Goal: Task Accomplishment & Management: Manage account settings

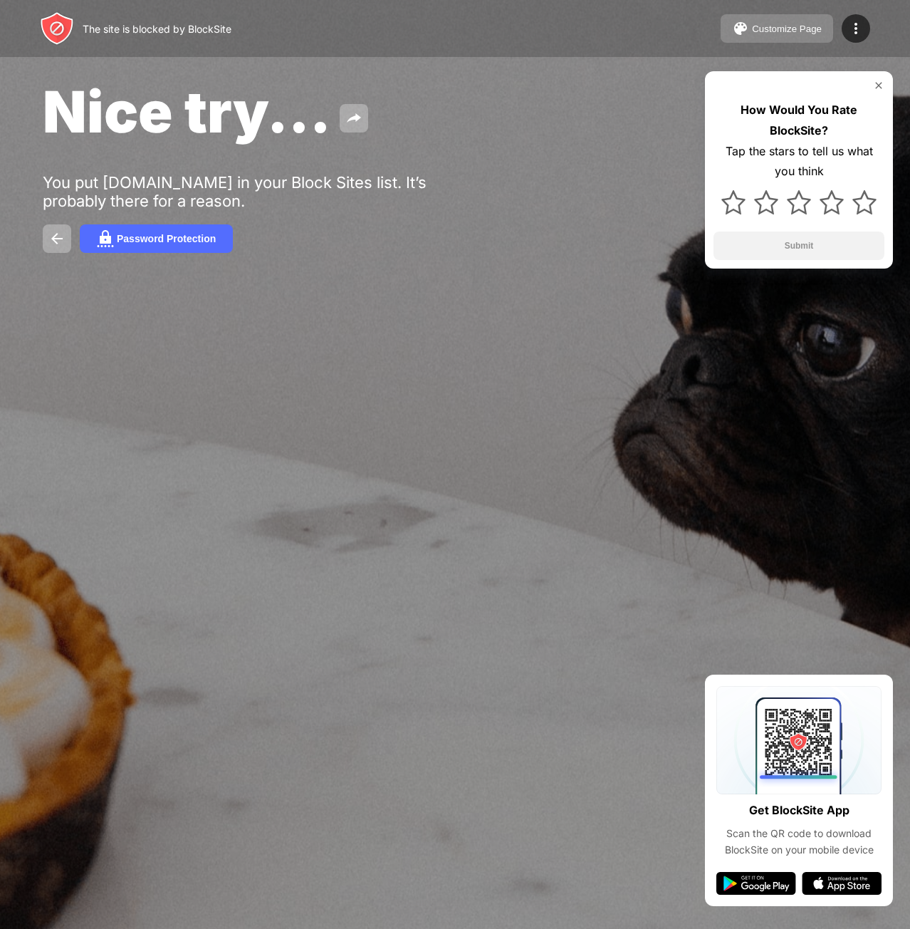
click at [812, 31] on div "Customize Page" at bounding box center [787, 29] width 70 height 11
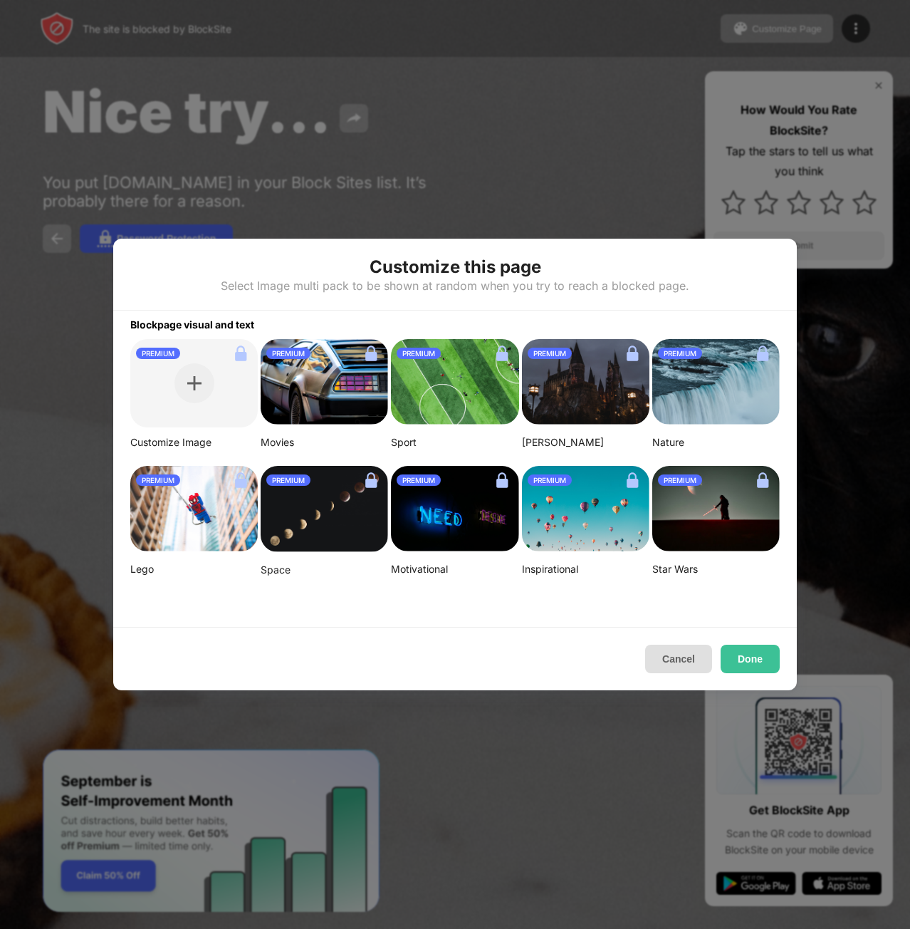
click at [694, 660] on button "Cancel" at bounding box center [678, 659] width 67 height 28
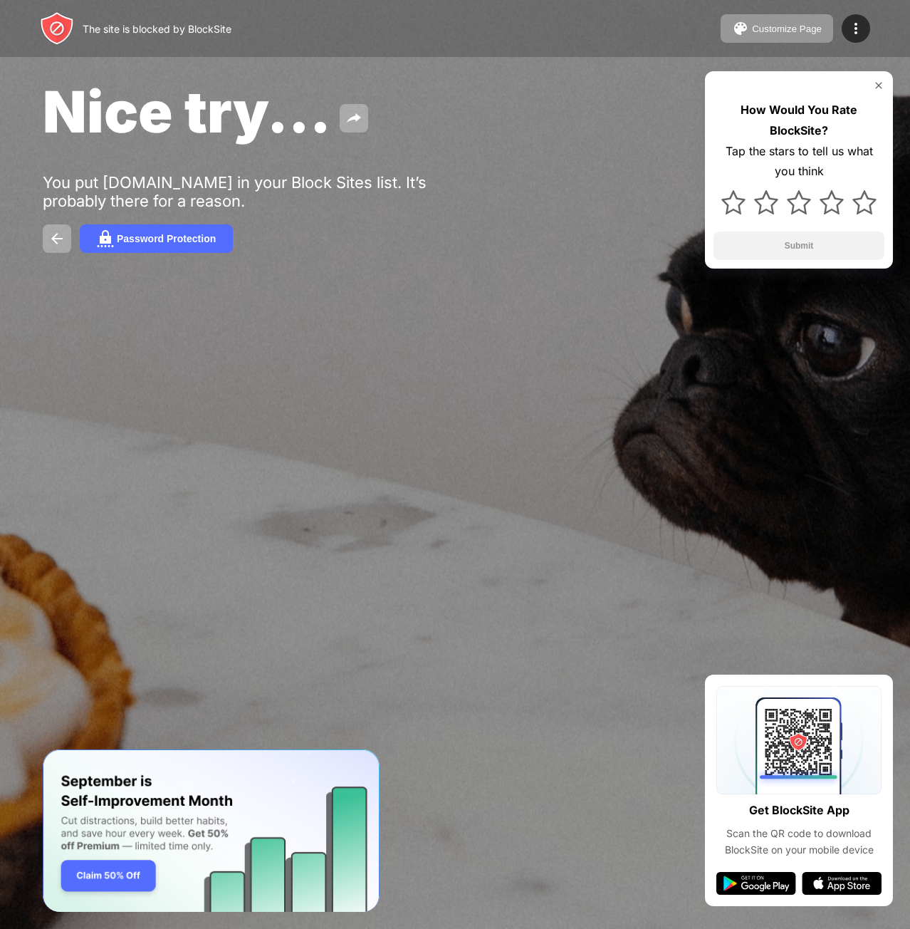
click at [856, 44] on div "The site is blocked by BlockSite Customize Page Edit Block List Redirect Custom…" at bounding box center [455, 28] width 910 height 57
click at [858, 34] on img at bounding box center [856, 28] width 17 height 17
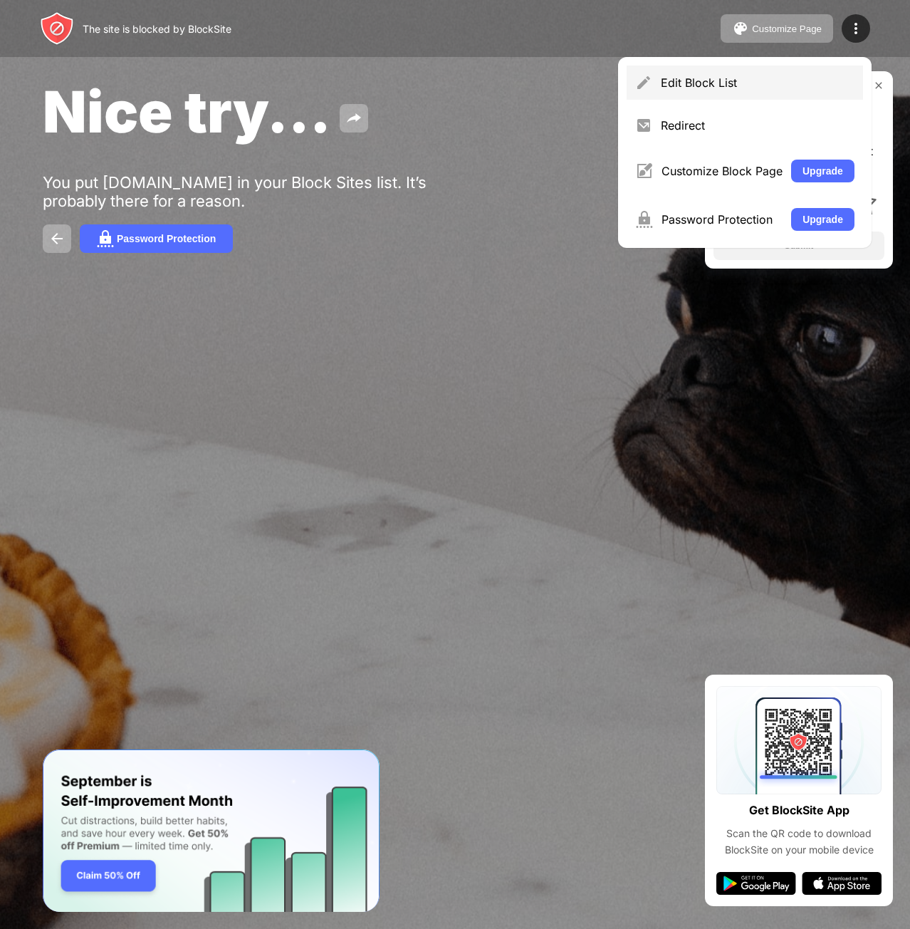
click at [751, 88] on div "Edit Block List" at bounding box center [758, 83] width 194 height 14
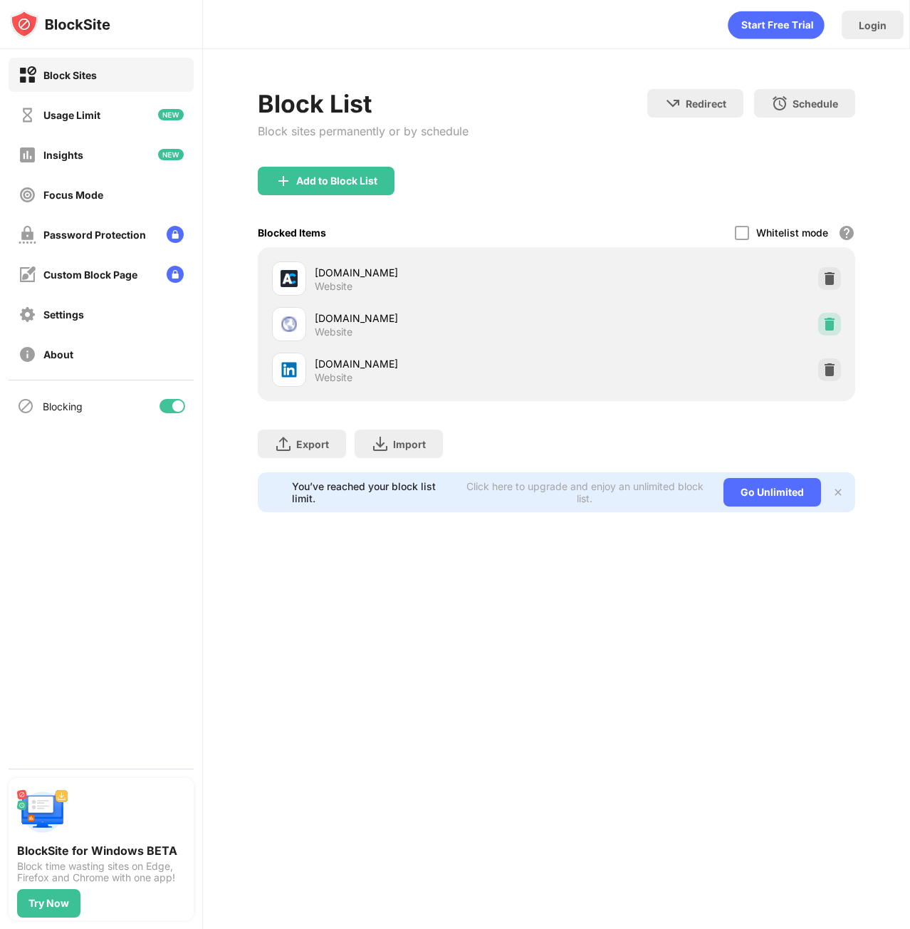
click at [830, 327] on img at bounding box center [830, 324] width 14 height 14
